Goal: Find specific page/section: Find specific page/section

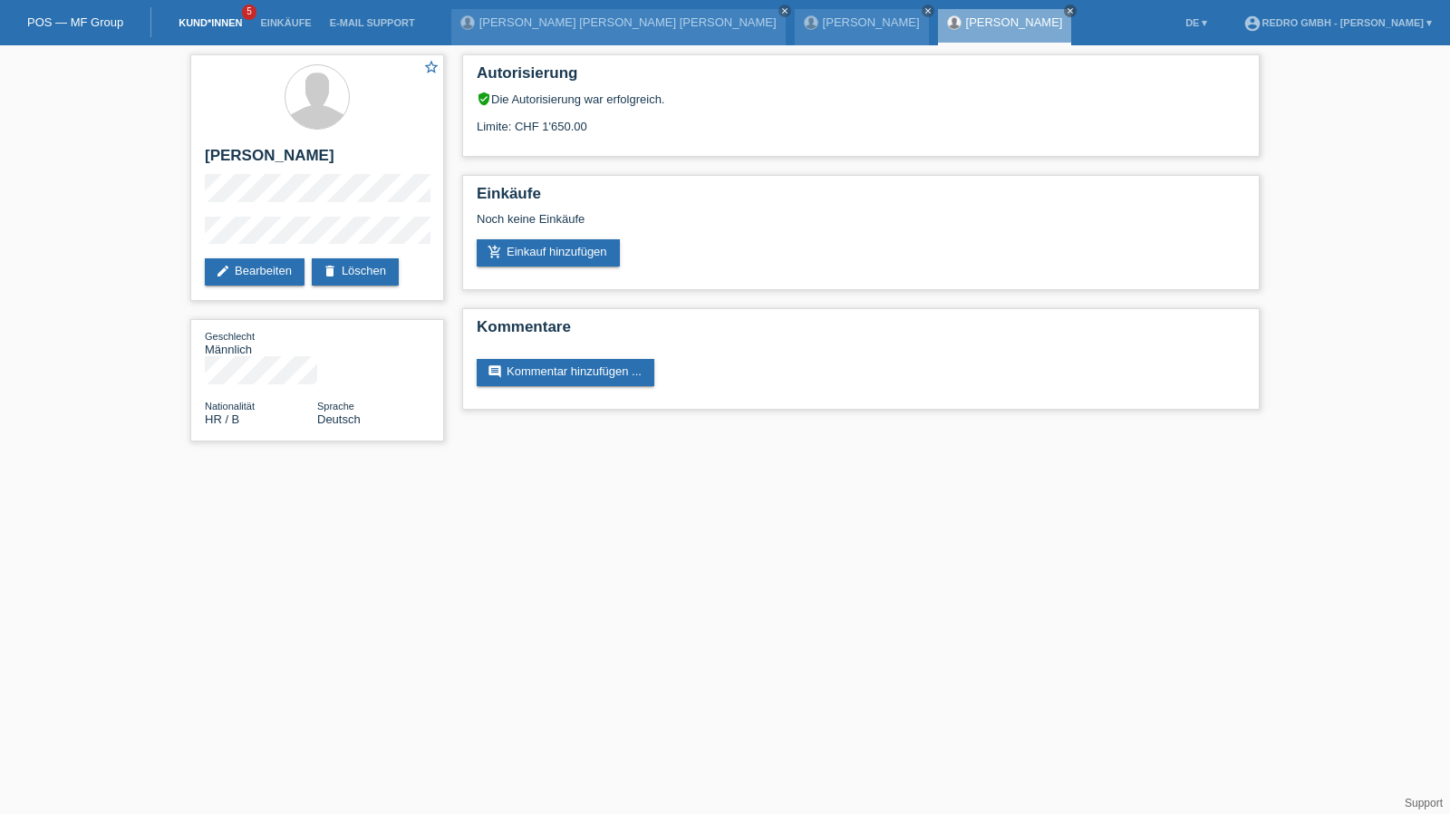
click at [198, 22] on link "Kund*innen" at bounding box center [210, 22] width 82 height 11
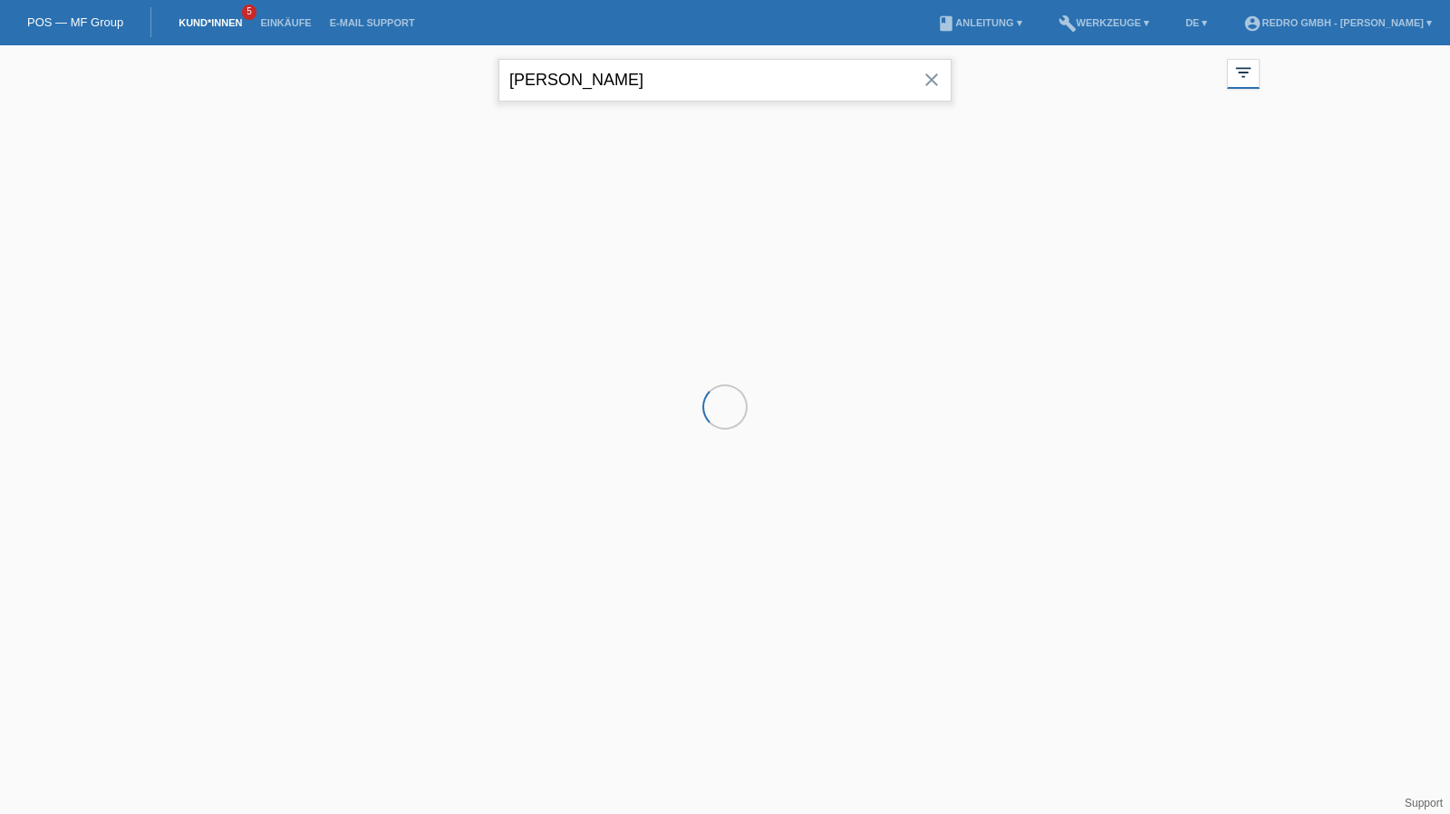
click at [547, 90] on input "macura" at bounding box center [724, 80] width 453 height 43
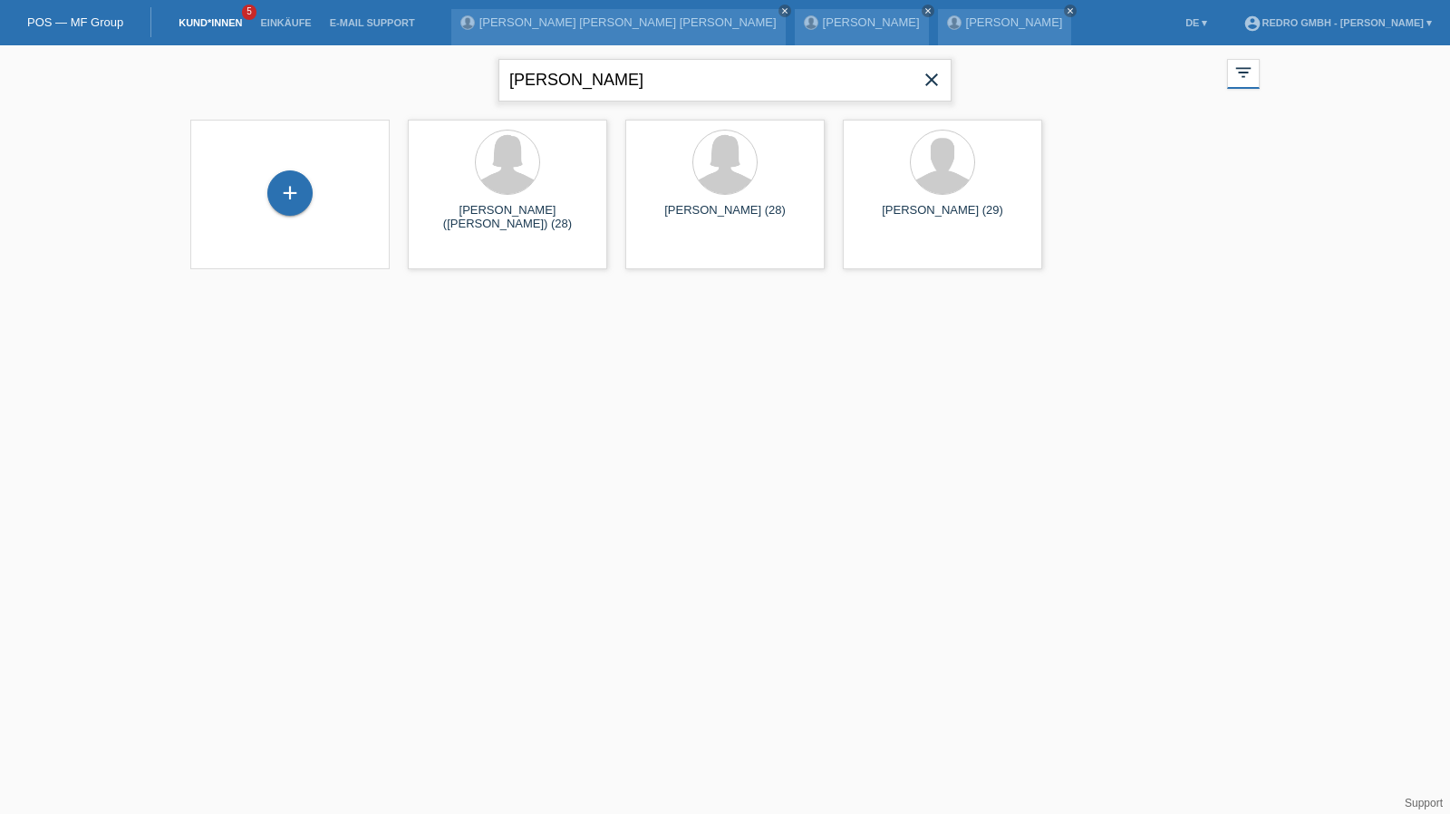
type input "sandra kälin"
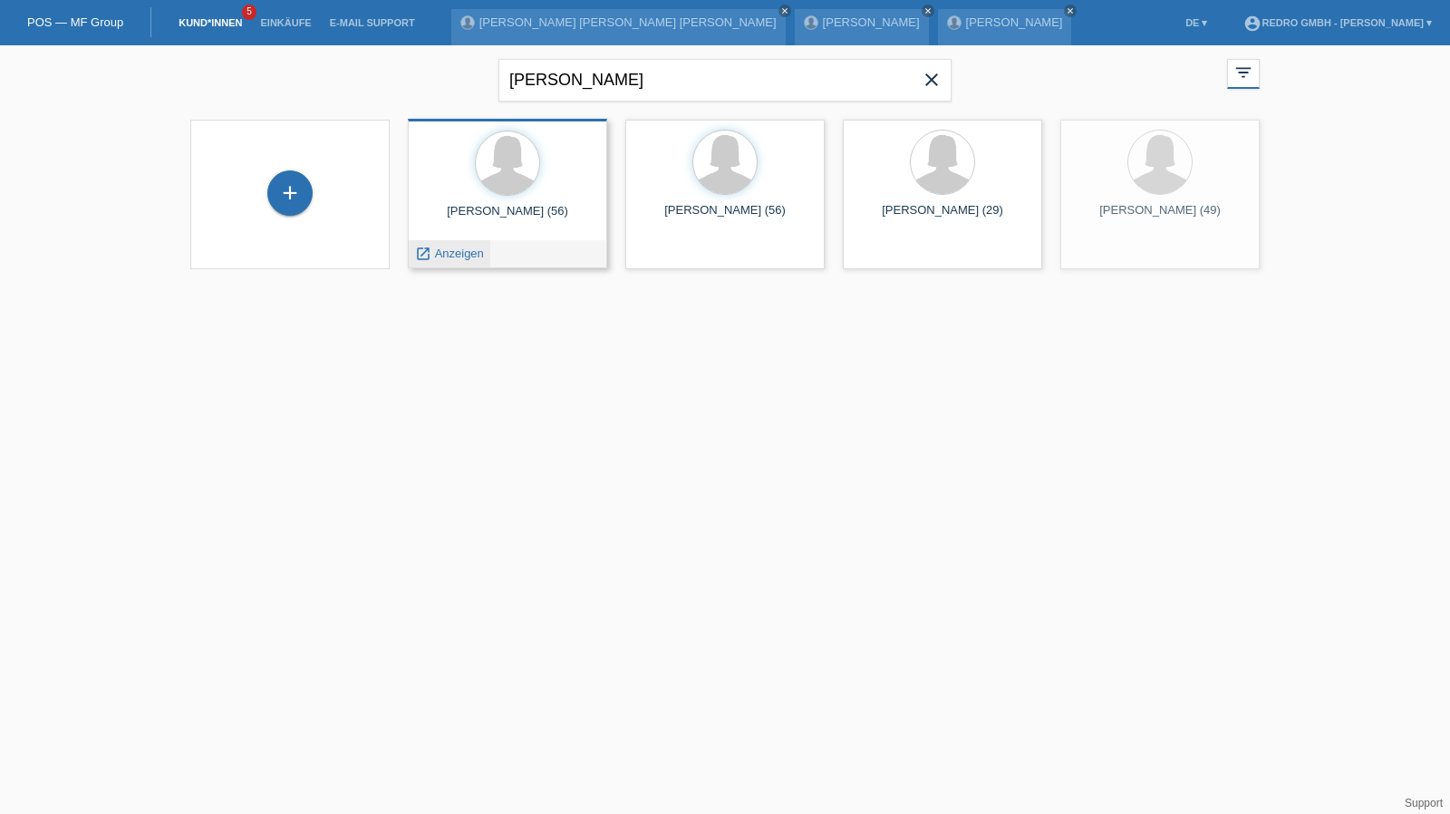
click at [451, 251] on span "Anzeigen" at bounding box center [459, 253] width 49 height 14
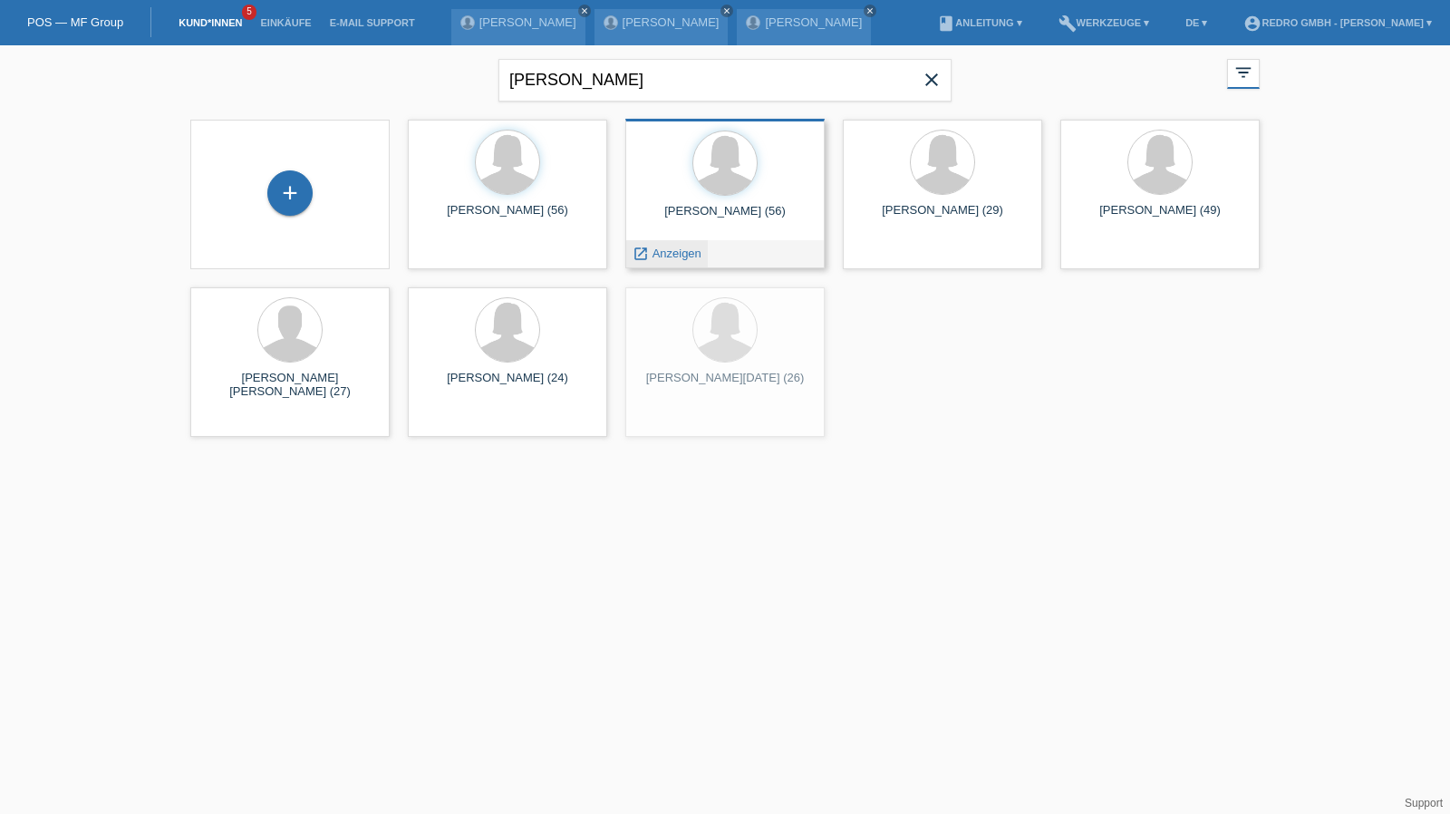
click at [681, 256] on span "Anzeigen" at bounding box center [676, 253] width 49 height 14
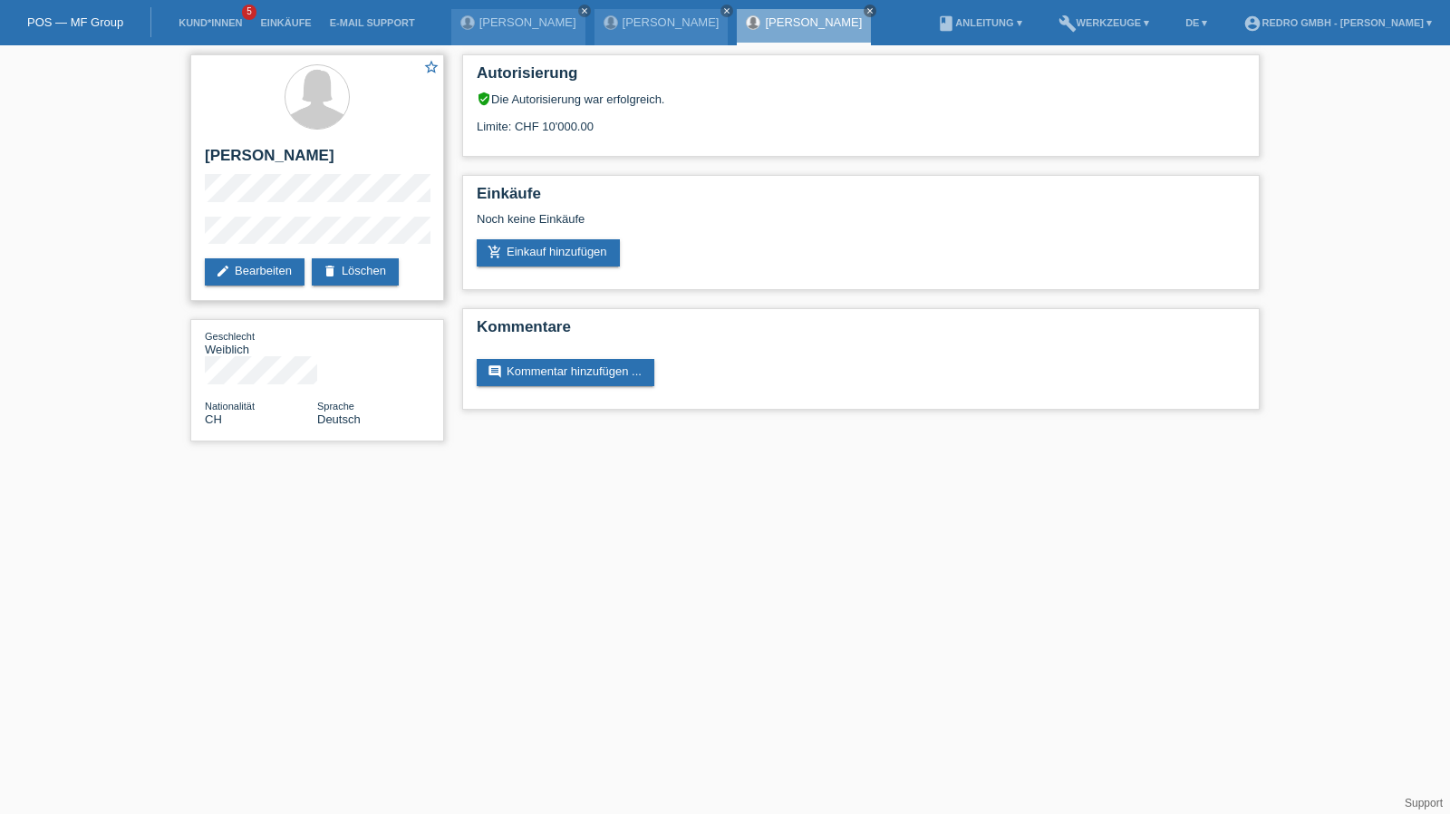
click at [305, 151] on h2 "[PERSON_NAME]" at bounding box center [317, 160] width 225 height 27
copy div "[PERSON_NAME]"
click at [162, 237] on div "star_border [PERSON_NAME] edit Bearbeiten delete Löschen Geschlecht Weiblich Na…" at bounding box center [725, 252] width 1450 height 414
